Goal: Information Seeking & Learning: Find specific fact

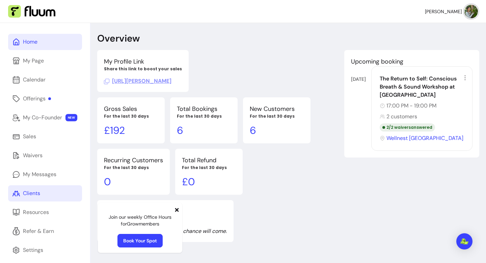
scroll to position [23, 0]
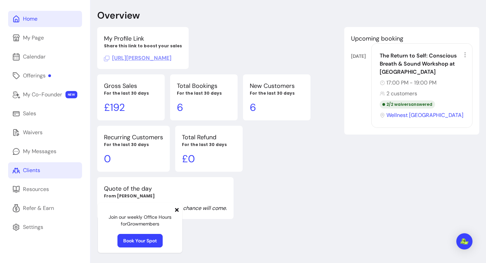
click at [55, 170] on link "Clients" at bounding box center [45, 170] width 74 height 16
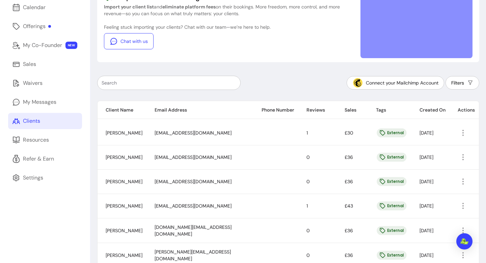
scroll to position [62, 0]
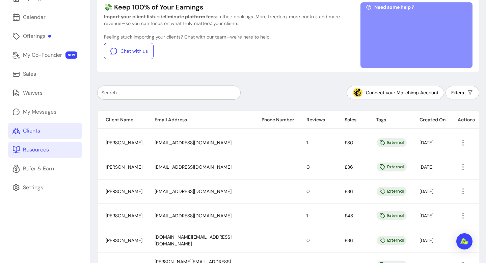
click at [42, 154] on link "Resources" at bounding box center [45, 149] width 74 height 16
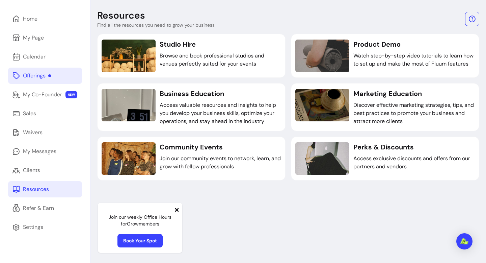
click at [45, 74] on div "Offerings" at bounding box center [37, 76] width 28 height 8
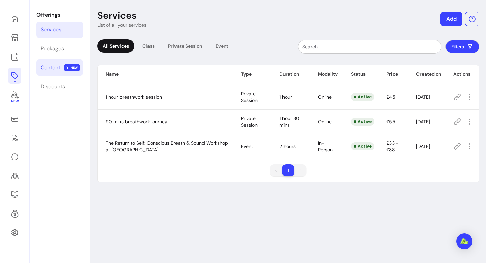
click at [45, 74] on link "Content NEW" at bounding box center [59, 67] width 47 height 16
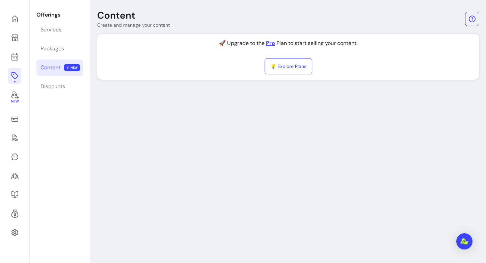
click at [49, 74] on link "Content NEW" at bounding box center [59, 67] width 47 height 16
click at [14, 96] on icon at bounding box center [15, 94] width 8 height 8
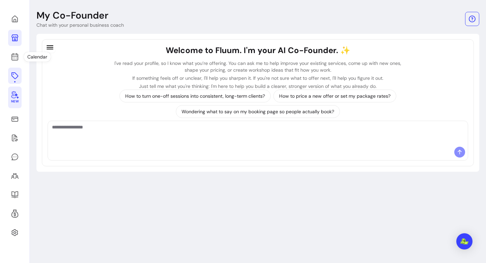
click at [14, 44] on link at bounding box center [15, 38] width 14 height 16
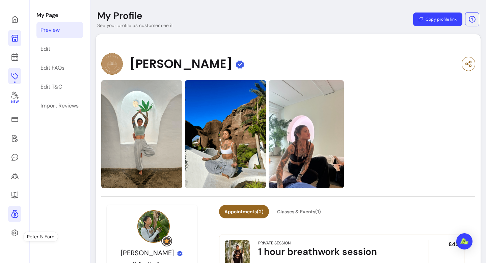
scroll to position [23, 0]
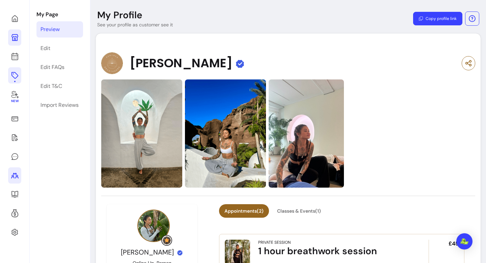
click at [11, 176] on icon at bounding box center [15, 175] width 8 height 8
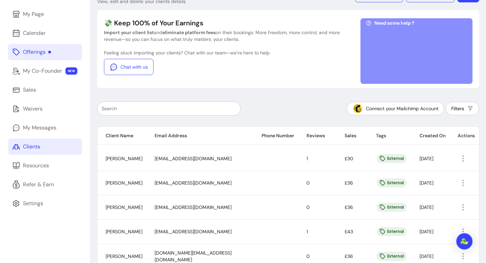
scroll to position [64, 0]
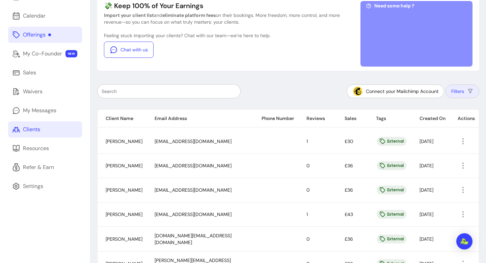
click at [468, 93] on icon "button" at bounding box center [470, 91] width 7 height 7
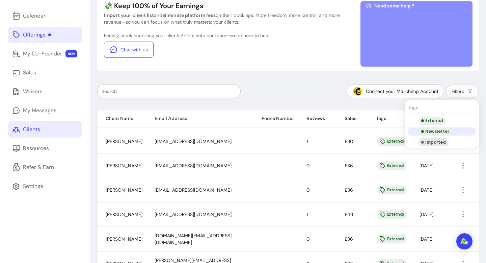
click at [436, 132] on div "Newsletter" at bounding box center [435, 131] width 33 height 8
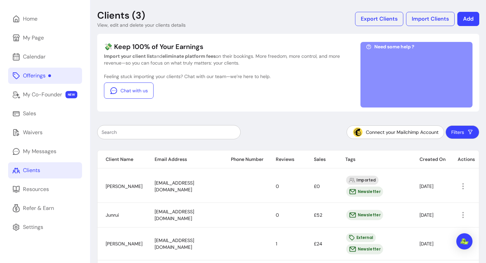
scroll to position [53, 0]
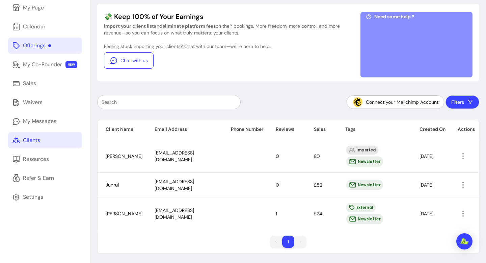
click at [362, 222] on div "Newsletter" at bounding box center [364, 219] width 37 height 10
drag, startPoint x: 203, startPoint y: 212, endPoint x: 199, endPoint y: 211, distance: 4.5
click at [199, 211] on td "[EMAIL_ADDRESS][DOMAIN_NAME]" at bounding box center [184, 213] width 76 height 33
drag, startPoint x: 204, startPoint y: 210, endPoint x: 198, endPoint y: 211, distance: 5.7
click at [198, 211] on td "[EMAIL_ADDRESS][DOMAIN_NAME]" at bounding box center [184, 213] width 76 height 33
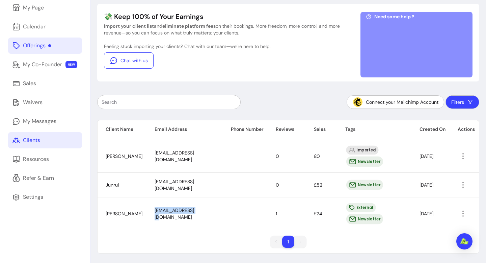
copy span "[EMAIL_ADDRESS][DOMAIN_NAME]"
drag, startPoint x: 124, startPoint y: 210, endPoint x: 120, endPoint y: 208, distance: 4.4
click at [120, 208] on td "[PERSON_NAME]" at bounding box center [122, 213] width 49 height 33
copy span "Yousuf"
click at [137, 217] on td "[PERSON_NAME]" at bounding box center [122, 213] width 49 height 33
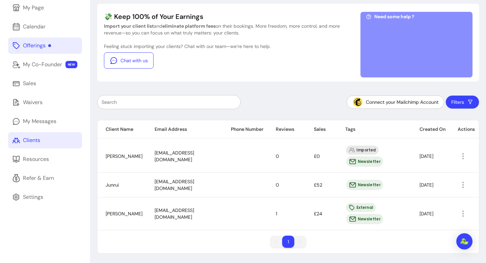
drag, startPoint x: 137, startPoint y: 216, endPoint x: 118, endPoint y: 220, distance: 19.0
click at [118, 220] on td "[PERSON_NAME]" at bounding box center [122, 213] width 49 height 33
click at [130, 219] on td "[PERSON_NAME]" at bounding box center [122, 213] width 49 height 33
click at [131, 219] on td "[PERSON_NAME]" at bounding box center [122, 213] width 49 height 33
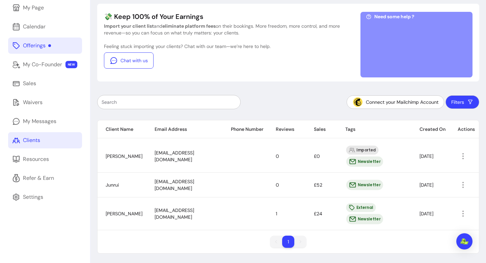
drag, startPoint x: 106, startPoint y: 217, endPoint x: 129, endPoint y: 216, distance: 23.0
click at [129, 216] on span "[PERSON_NAME]" at bounding box center [124, 213] width 37 height 6
copy span "[PERSON_NAME]"
click at [132, 185] on td "Junrui" at bounding box center [122, 184] width 49 height 25
drag, startPoint x: 130, startPoint y: 184, endPoint x: 123, endPoint y: 181, distance: 7.9
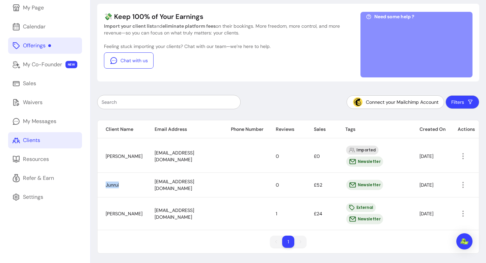
click at [120, 183] on td "Junrui" at bounding box center [122, 184] width 49 height 25
drag, startPoint x: 216, startPoint y: 186, endPoint x: 220, endPoint y: 186, distance: 4.1
click at [221, 187] on tr "Junrui [EMAIL_ADDRESS][DOMAIN_NAME] 0 £52 Newsletter [DATE]" at bounding box center [288, 184] width 381 height 25
copy span "[EMAIL_ADDRESS][DOMAIN_NAME]"
click at [462, 102] on button "Filters" at bounding box center [463, 102] width 34 height 14
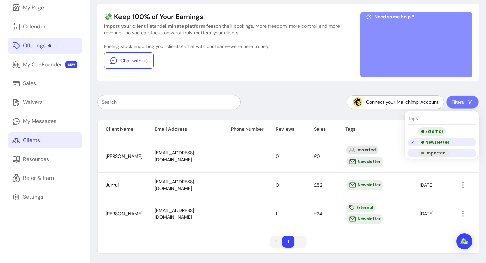
click at [435, 155] on div "Imported" at bounding box center [434, 153] width 30 height 8
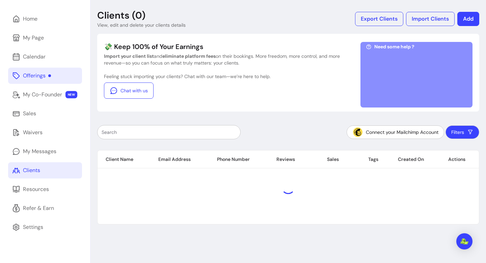
scroll to position [23, 0]
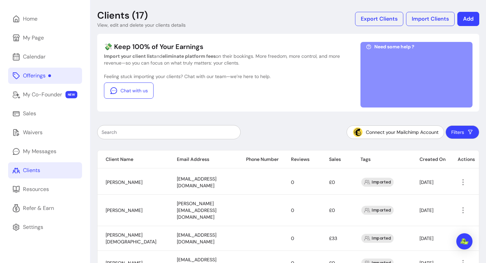
click at [452, 135] on button "Filters" at bounding box center [463, 132] width 34 height 14
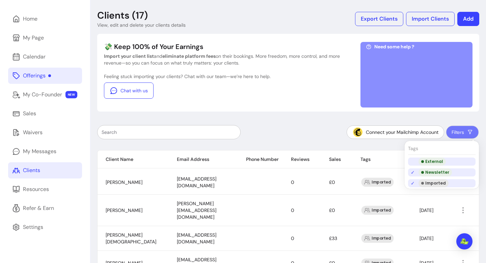
click at [440, 161] on div "External" at bounding box center [432, 161] width 27 height 8
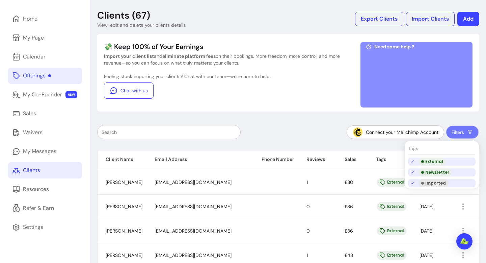
click at [436, 173] on div "Newsletter" at bounding box center [435, 172] width 33 height 8
click at [434, 183] on div "Imported" at bounding box center [434, 183] width 30 height 8
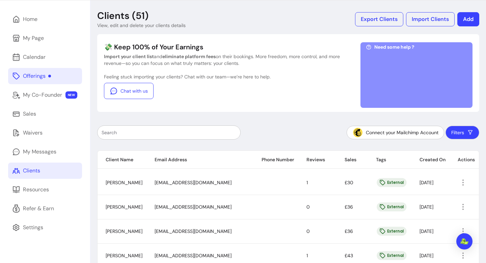
scroll to position [0, 0]
